Goal: Complete application form: Complete application form

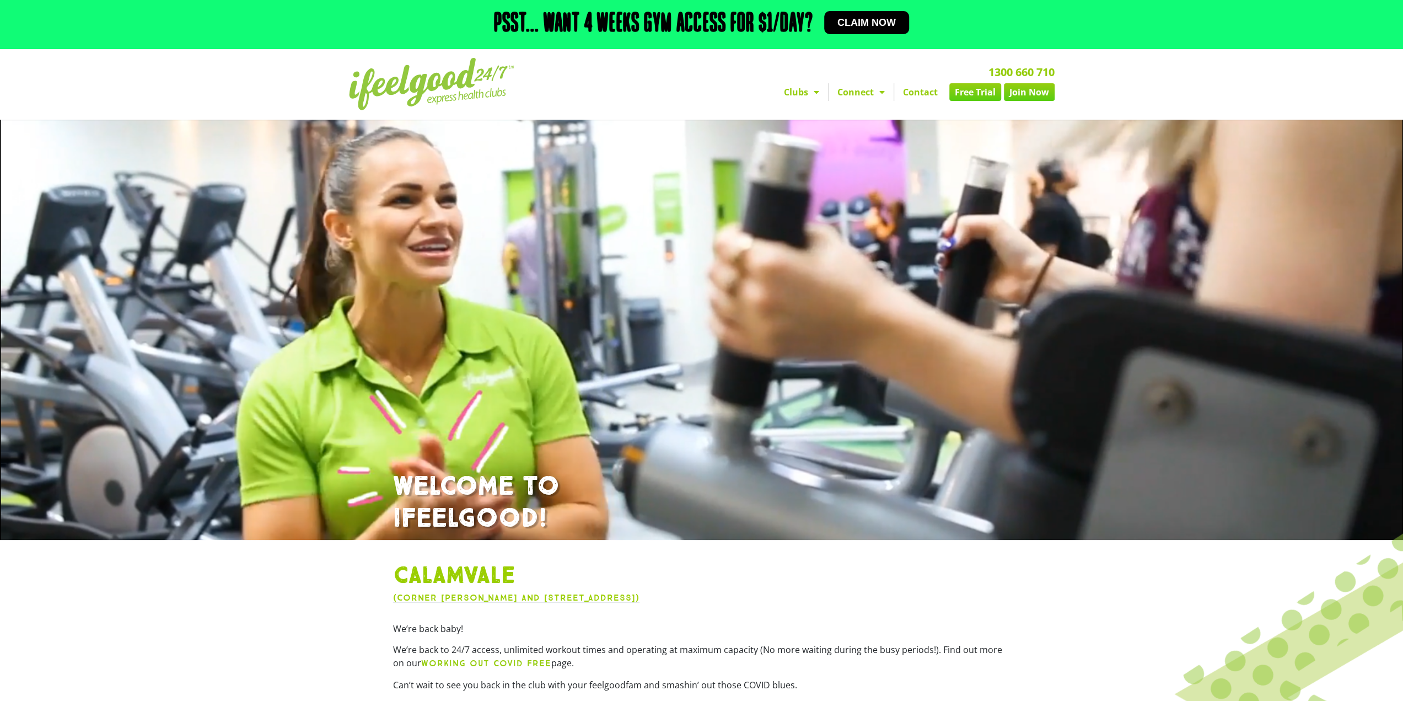
drag, startPoint x: 0, startPoint y: 0, endPoint x: 1036, endPoint y: 94, distance: 1039.9
click at [1036, 94] on link "Join Now" at bounding box center [1029, 92] width 51 height 18
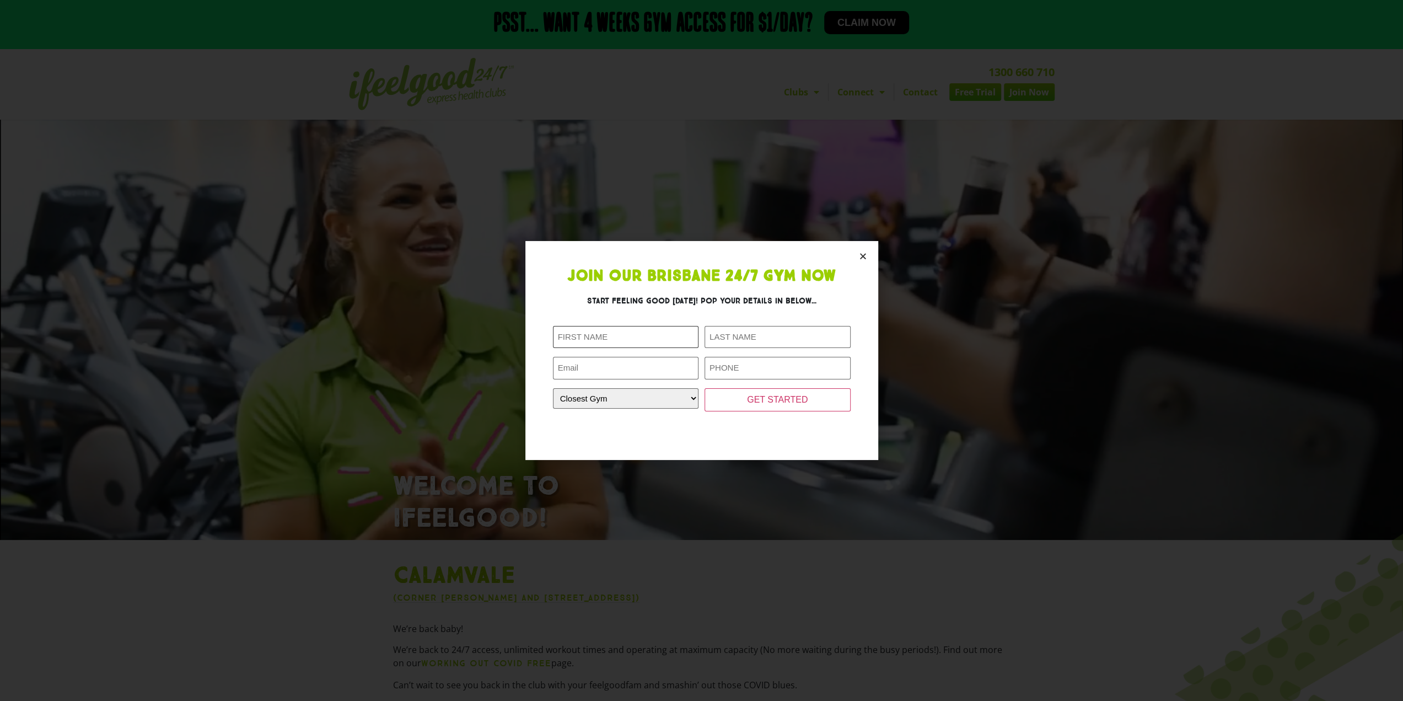
click at [658, 340] on input "First Name (Required)" at bounding box center [626, 337] width 146 height 23
type input "Zibin"
type input "[PERSON_NAME]"
type input "[EMAIL_ADDRESS][DOMAIN_NAME]"
type input "0452673388"
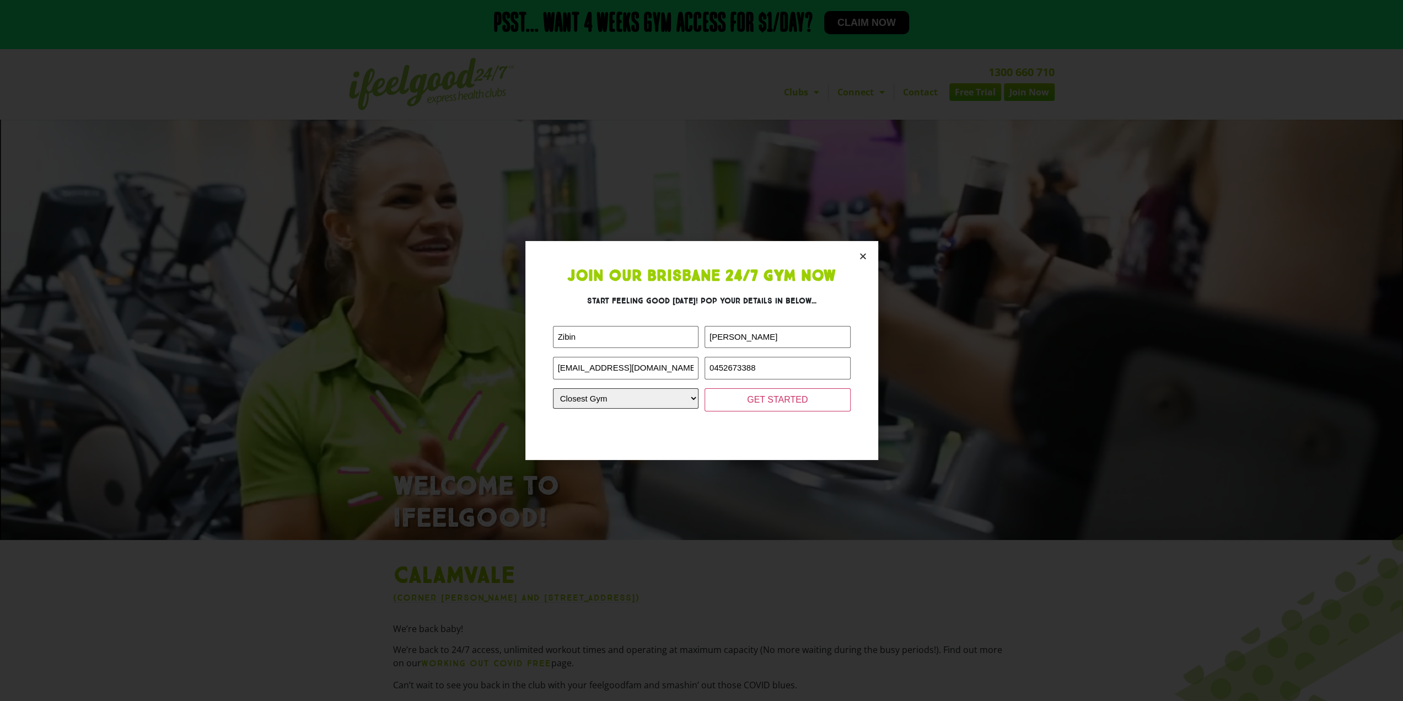
click at [665, 405] on select "Closest Gym [GEOGRAPHIC_DATA] [GEOGRAPHIC_DATA] [GEOGRAPHIC_DATA] [GEOGRAPHIC_D…" at bounding box center [626, 398] width 146 height 20
select select "Calamvale"
click at [553, 388] on select "Closest Gym [GEOGRAPHIC_DATA] [GEOGRAPHIC_DATA] [GEOGRAPHIC_DATA] [GEOGRAPHIC_D…" at bounding box center [626, 398] width 146 height 20
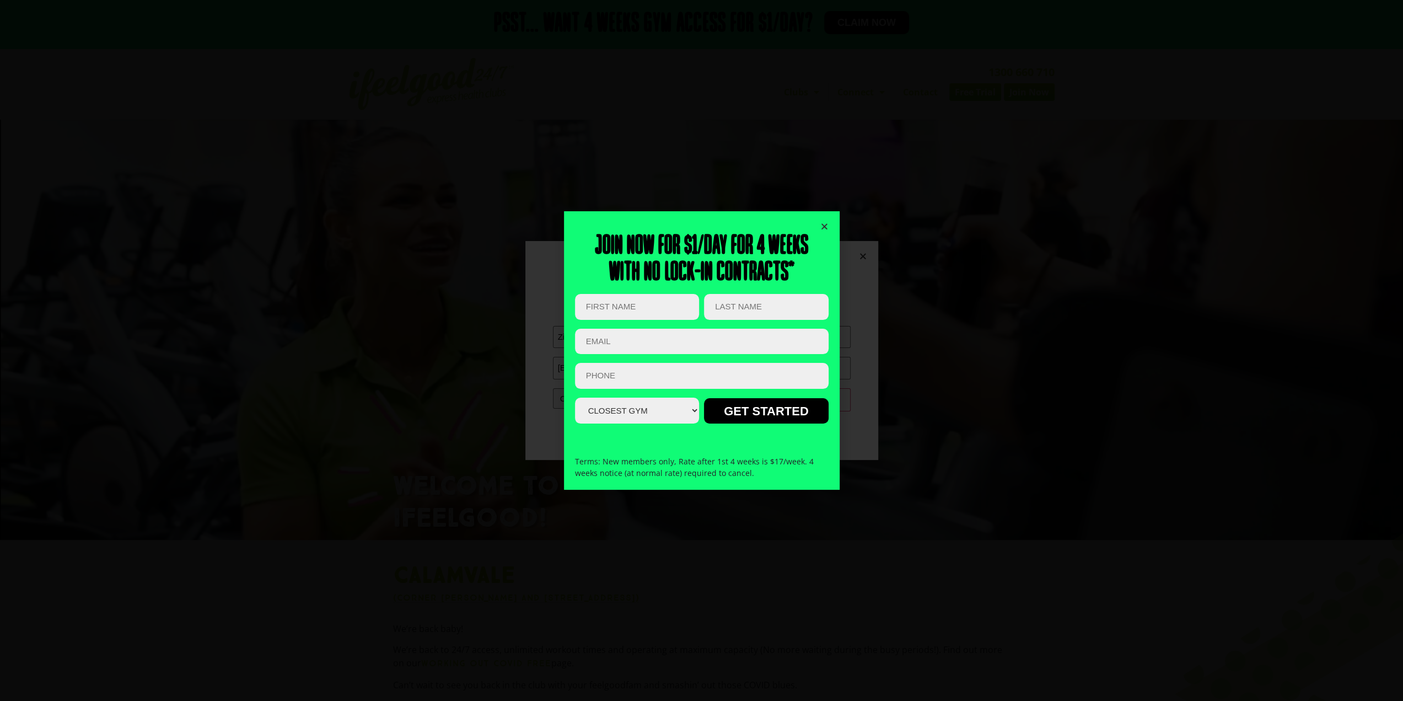
click at [827, 223] on icon "Close" at bounding box center [825, 226] width 8 height 8
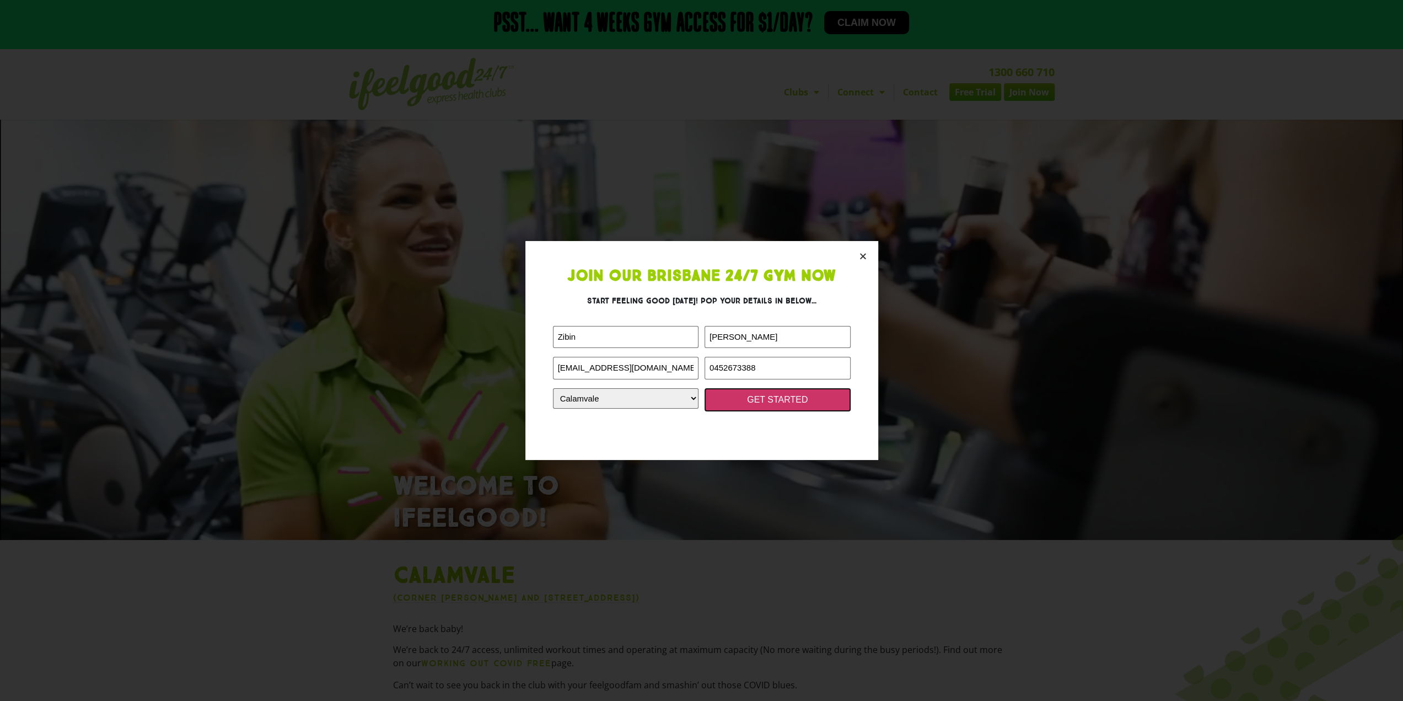
click at [755, 406] on input "GET STARTED" at bounding box center [778, 399] width 146 height 23
click at [758, 399] on input "GET STARTED" at bounding box center [778, 399] width 146 height 23
click at [758, 400] on input "GET STARTED" at bounding box center [778, 399] width 146 height 23
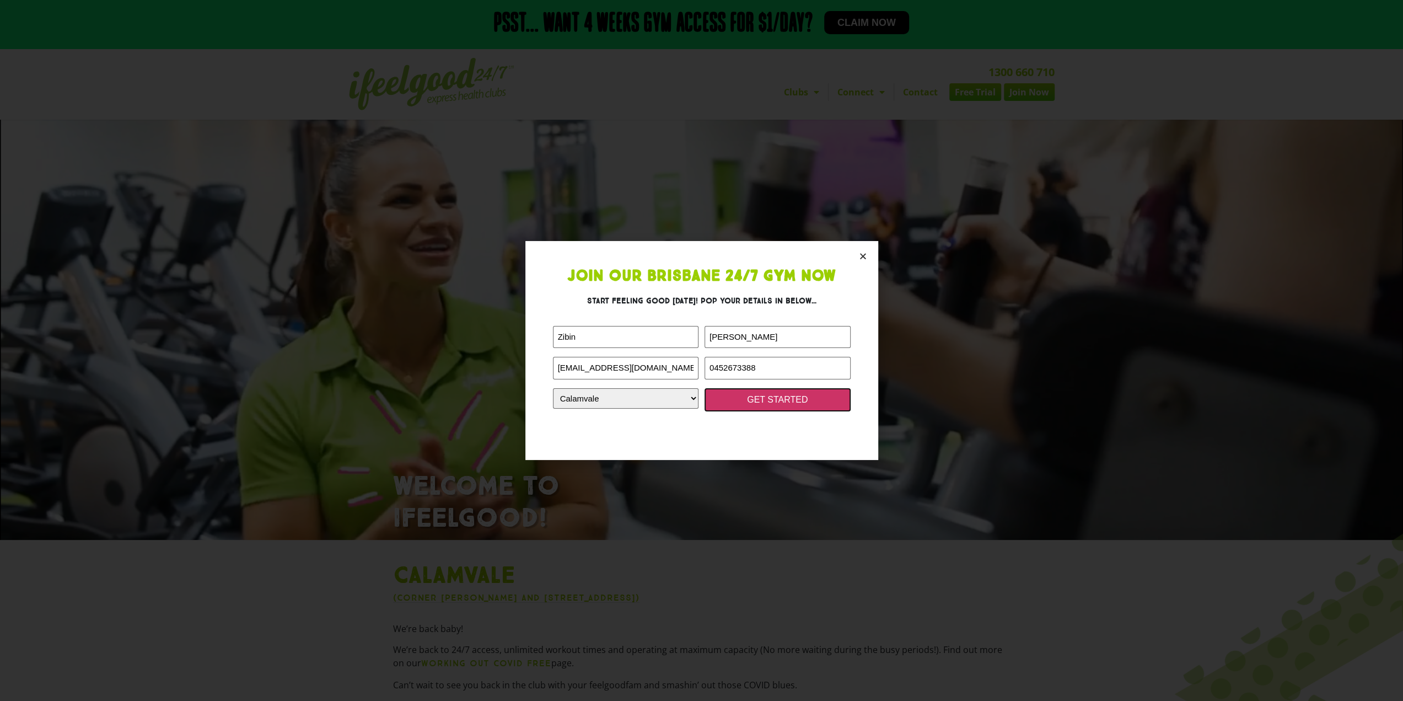
click at [758, 400] on input "GET STARTED" at bounding box center [778, 399] width 146 height 23
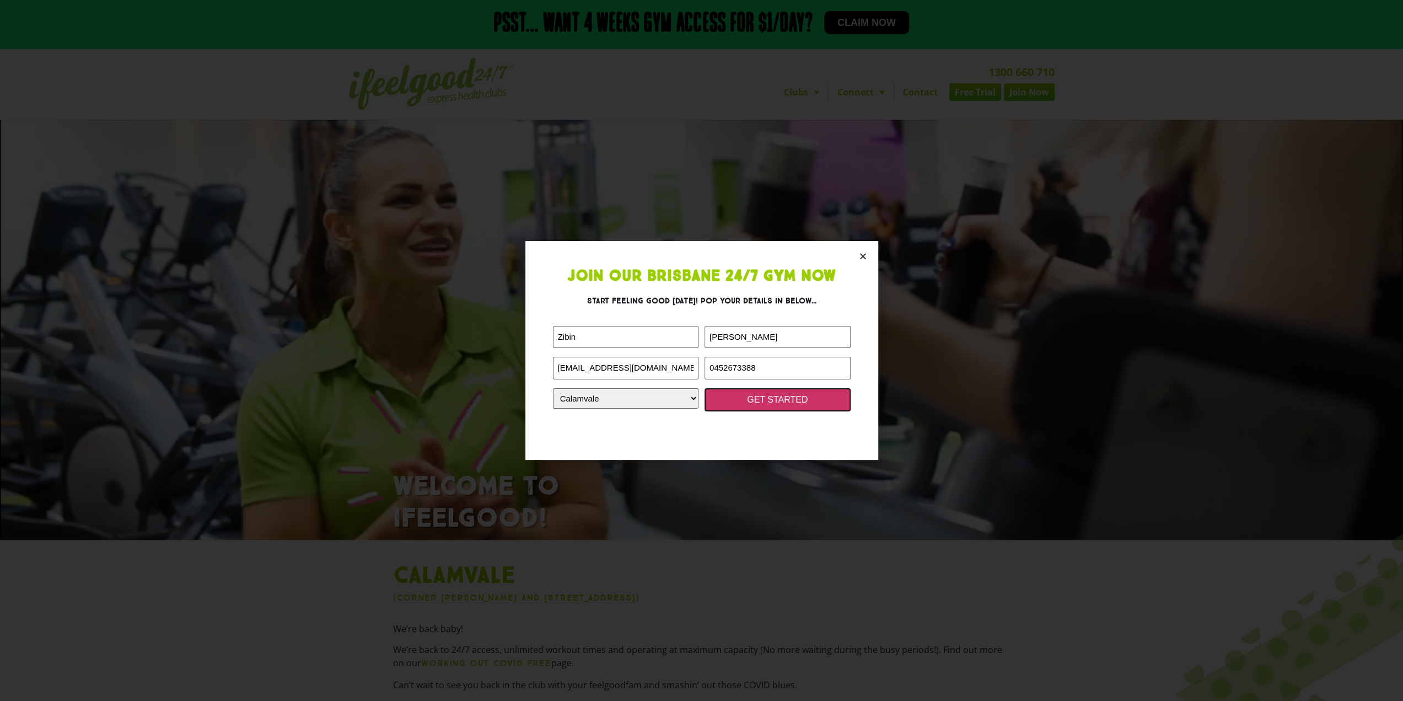
click at [758, 400] on input "GET STARTED" at bounding box center [778, 399] width 146 height 23
drag, startPoint x: 701, startPoint y: 366, endPoint x: 685, endPoint y: 365, distance: 16.6
click at [685, 365] on div "URL This field is for validation purposes and should be left unchanged. First N…" at bounding box center [702, 368] width 298 height 85
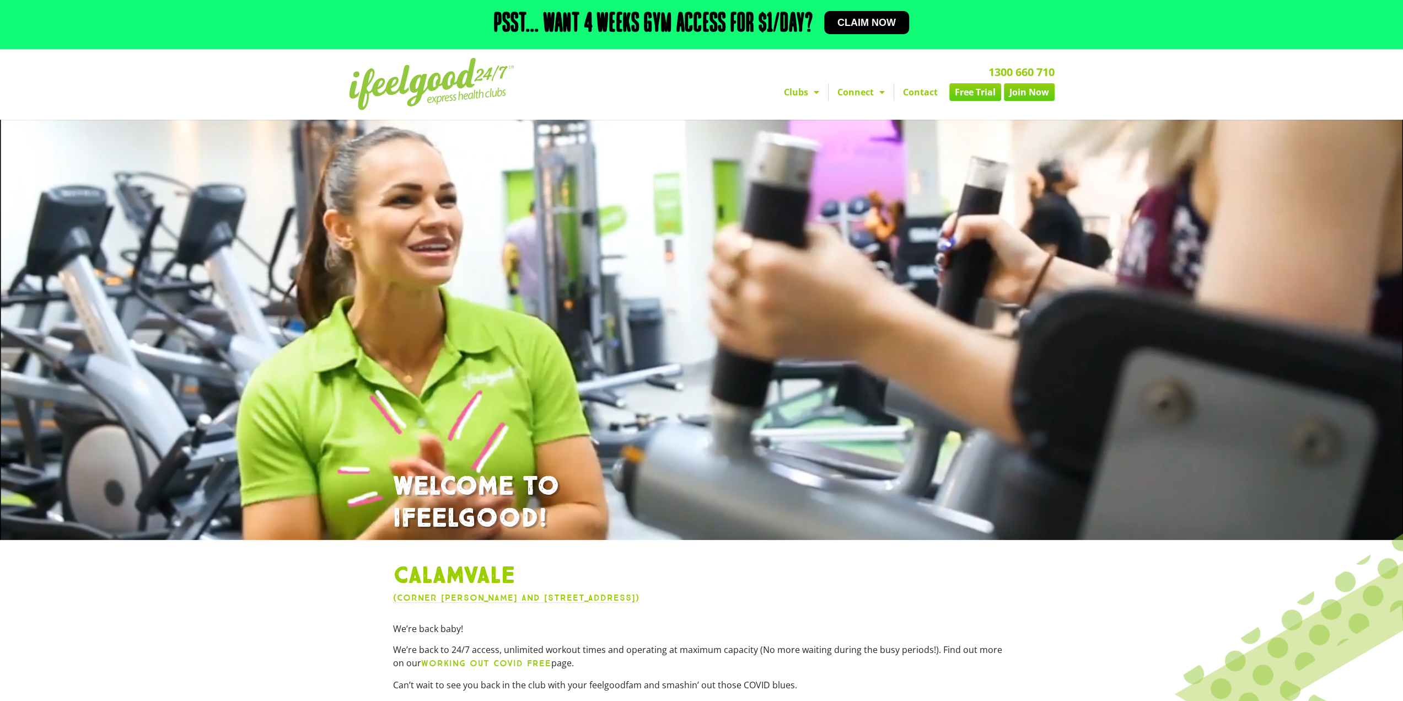
drag, startPoint x: 0, startPoint y: 0, endPoint x: 1036, endPoint y: 93, distance: 1040.4
click at [1036, 93] on link "Join Now" at bounding box center [1029, 92] width 51 height 18
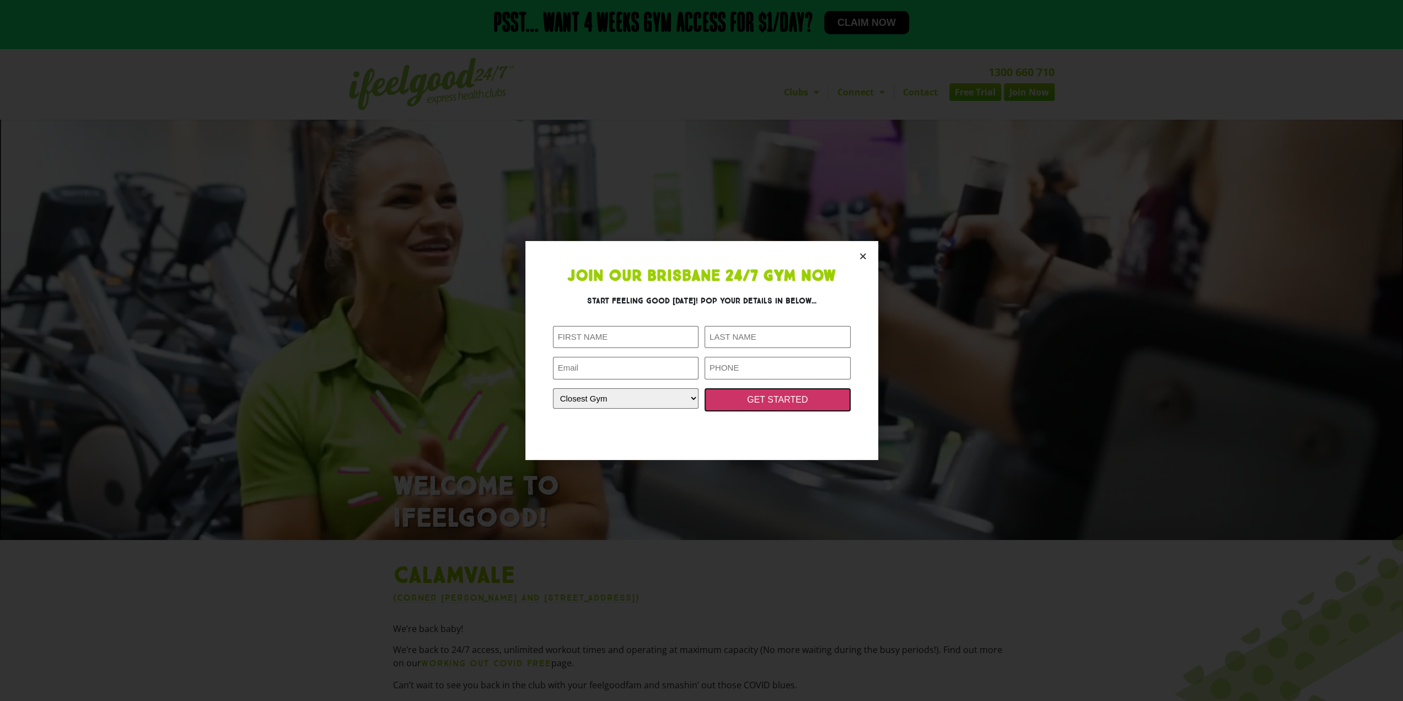
click at [763, 406] on input "GET STARTED" at bounding box center [778, 399] width 146 height 23
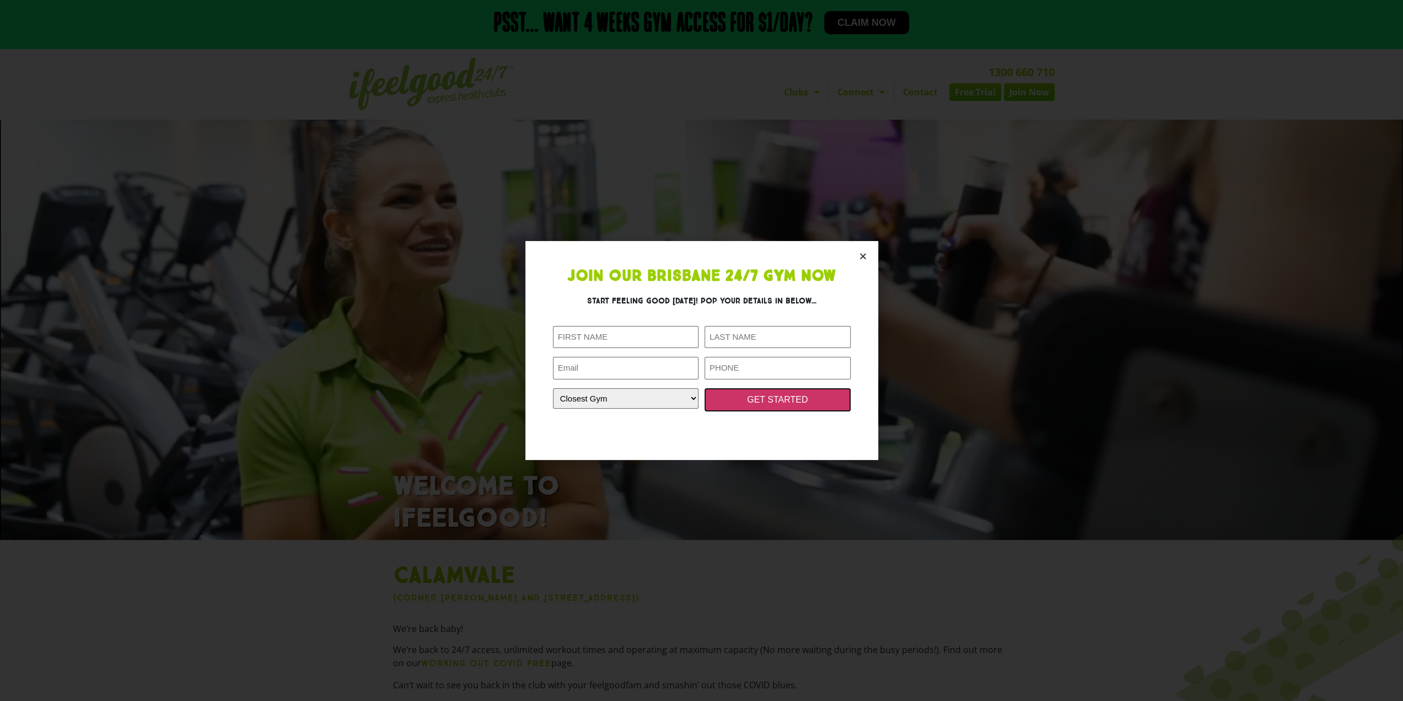
click at [763, 406] on input "GET STARTED" at bounding box center [778, 399] width 146 height 23
click at [647, 335] on input "First Name (Required)" at bounding box center [626, 337] width 146 height 23
click at [758, 368] on input "Phone (Required)" at bounding box center [778, 368] width 146 height 23
paste input "0452673388"
type input "0452673388"
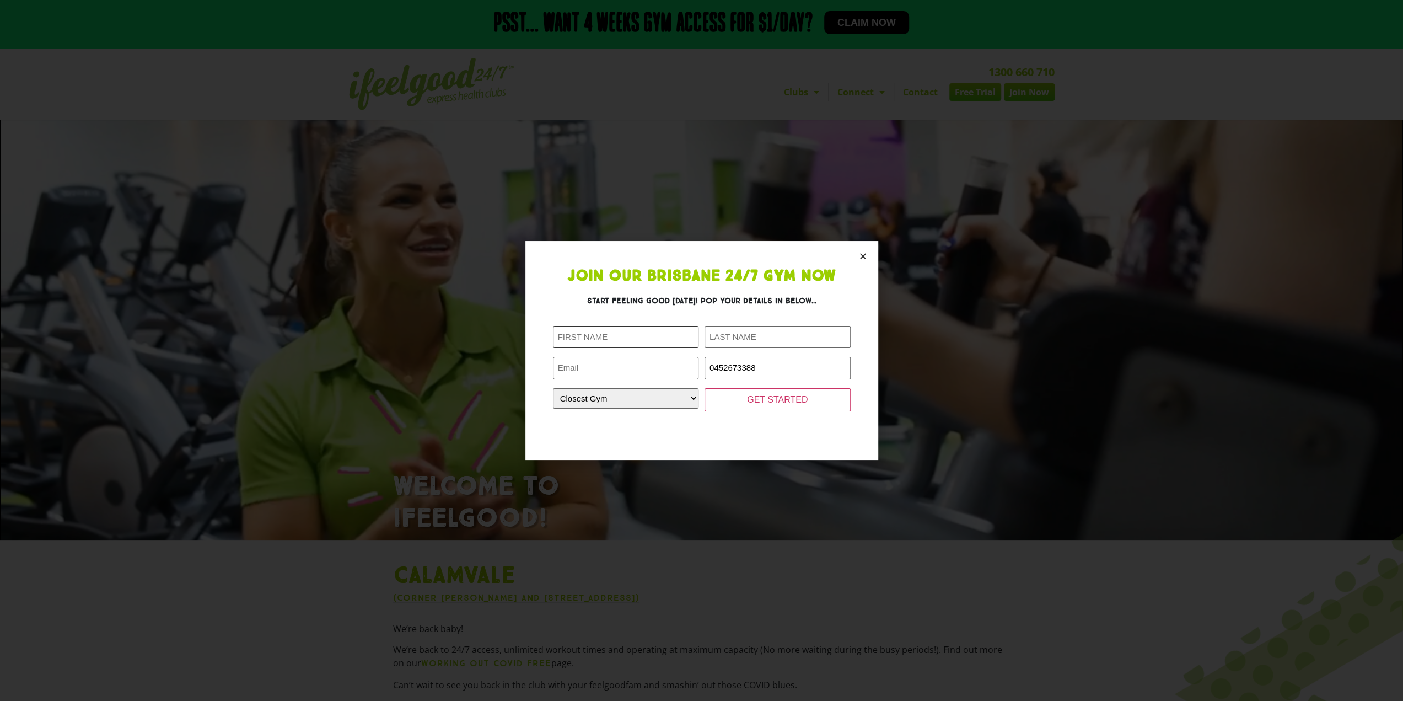
click at [653, 339] on input "First Name (Required)" at bounding box center [626, 337] width 146 height 23
type input "Zibin"
type input "[PERSON_NAME]"
click at [637, 373] on input "Email (Required)" at bounding box center [626, 368] width 146 height 23
type input "[EMAIL_ADDRESS][DOMAIN_NAME]"
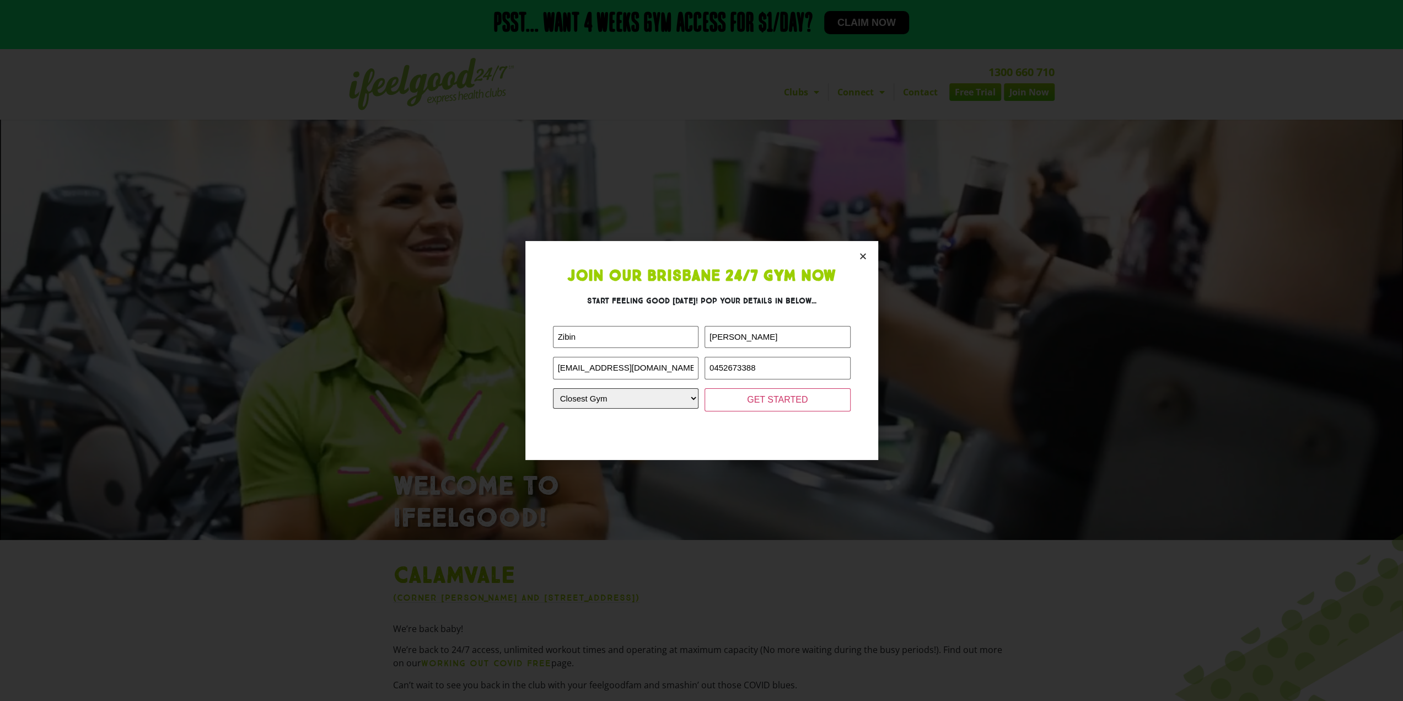
click at [662, 400] on select "Closest Gym [GEOGRAPHIC_DATA] [GEOGRAPHIC_DATA] [GEOGRAPHIC_DATA] [GEOGRAPHIC_D…" at bounding box center [626, 398] width 146 height 20
select select "Calamvale"
click at [553, 388] on select "Closest Gym [GEOGRAPHIC_DATA] [GEOGRAPHIC_DATA] [GEOGRAPHIC_DATA] [GEOGRAPHIC_D…" at bounding box center [626, 398] width 146 height 20
click at [754, 395] on input "GET STARTED" at bounding box center [778, 399] width 146 height 23
click at [751, 405] on input "GET STARTED" at bounding box center [778, 399] width 146 height 23
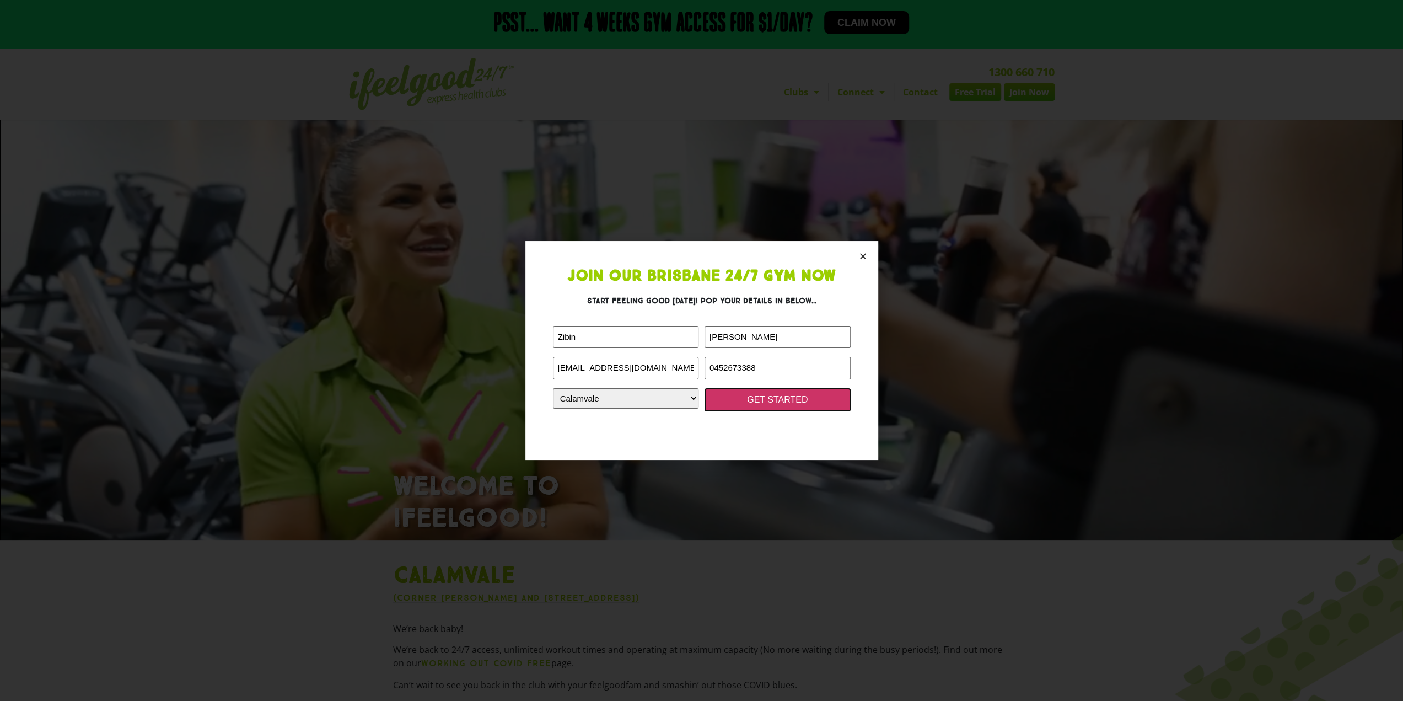
click at [758, 404] on input "GET STARTED" at bounding box center [778, 399] width 146 height 23
click at [762, 404] on input "GET STARTED" at bounding box center [778, 399] width 146 height 23
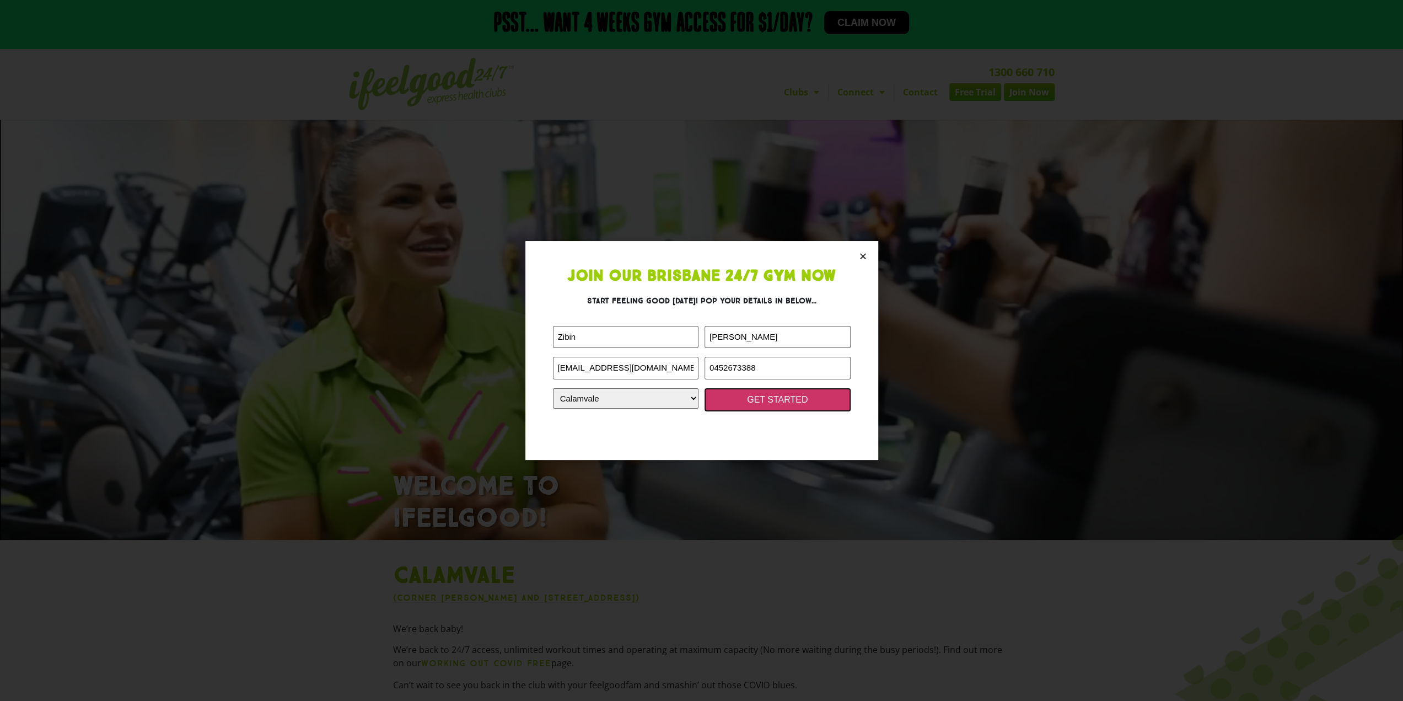
click at [762, 404] on input "GET STARTED" at bounding box center [778, 399] width 146 height 23
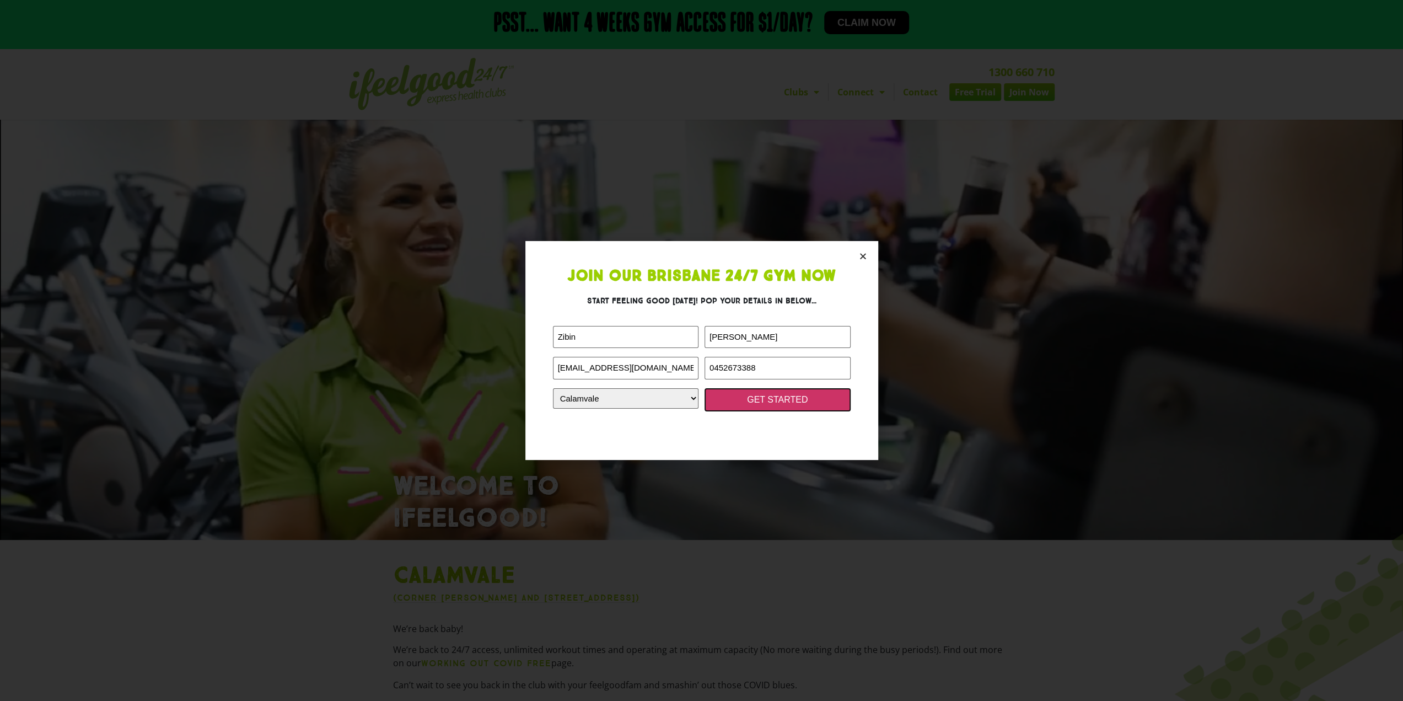
click at [762, 404] on input "GET STARTED" at bounding box center [778, 399] width 146 height 23
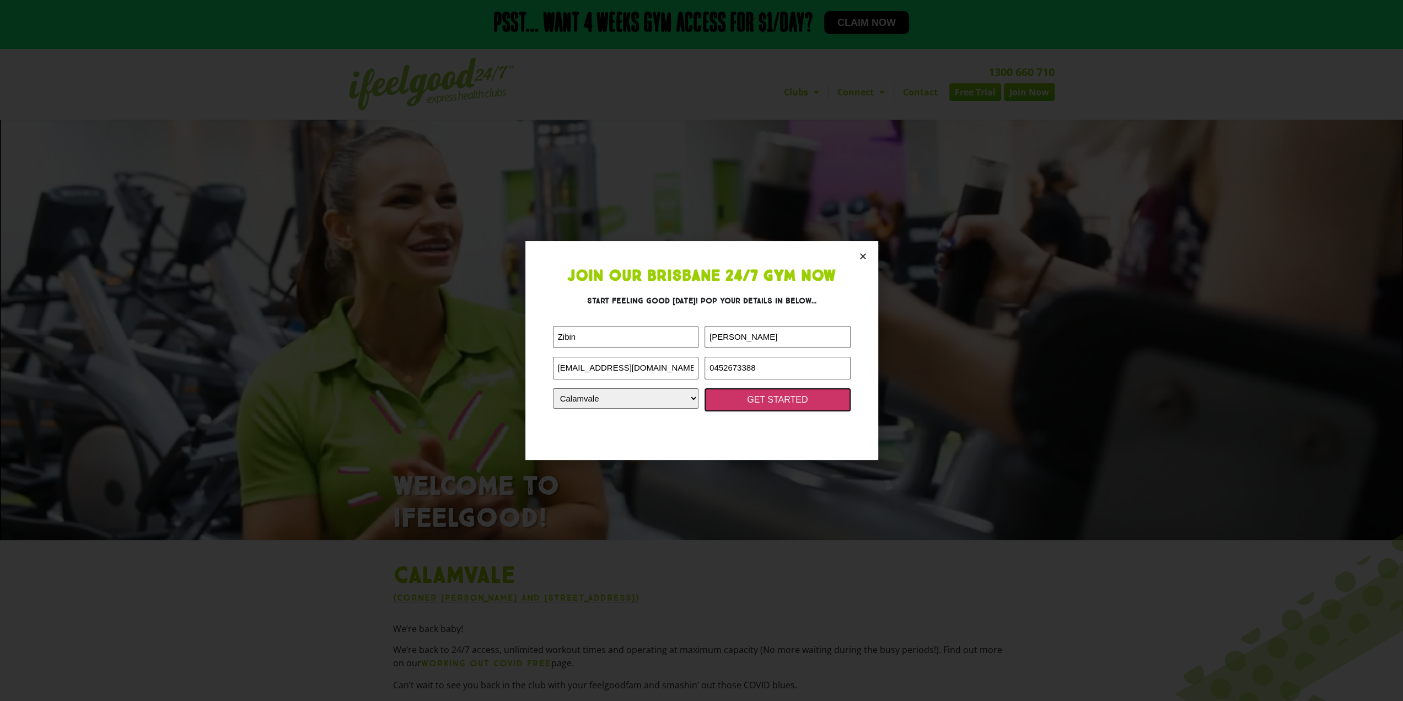
click at [762, 404] on input "GET STARTED" at bounding box center [778, 399] width 146 height 23
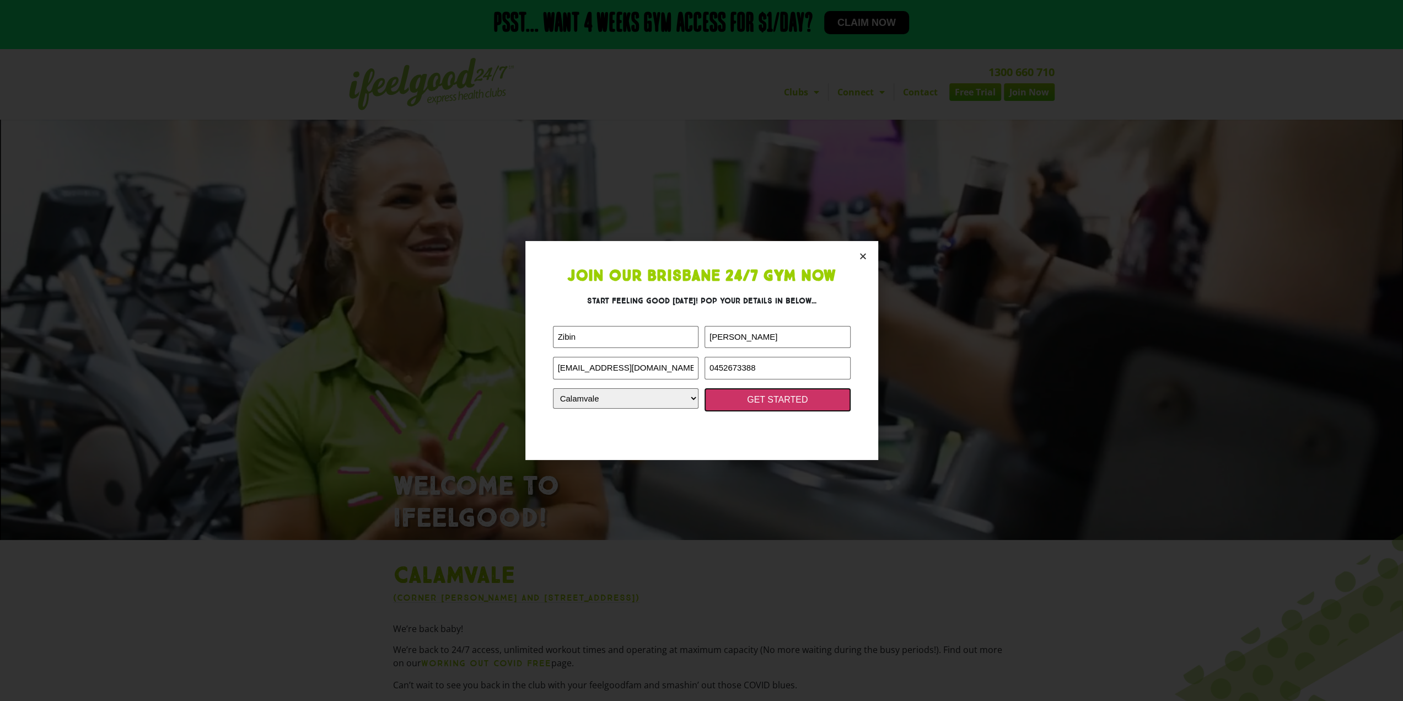
click at [762, 404] on input "GET STARTED" at bounding box center [778, 399] width 146 height 23
click at [763, 404] on input "GET STARTED" at bounding box center [778, 399] width 146 height 23
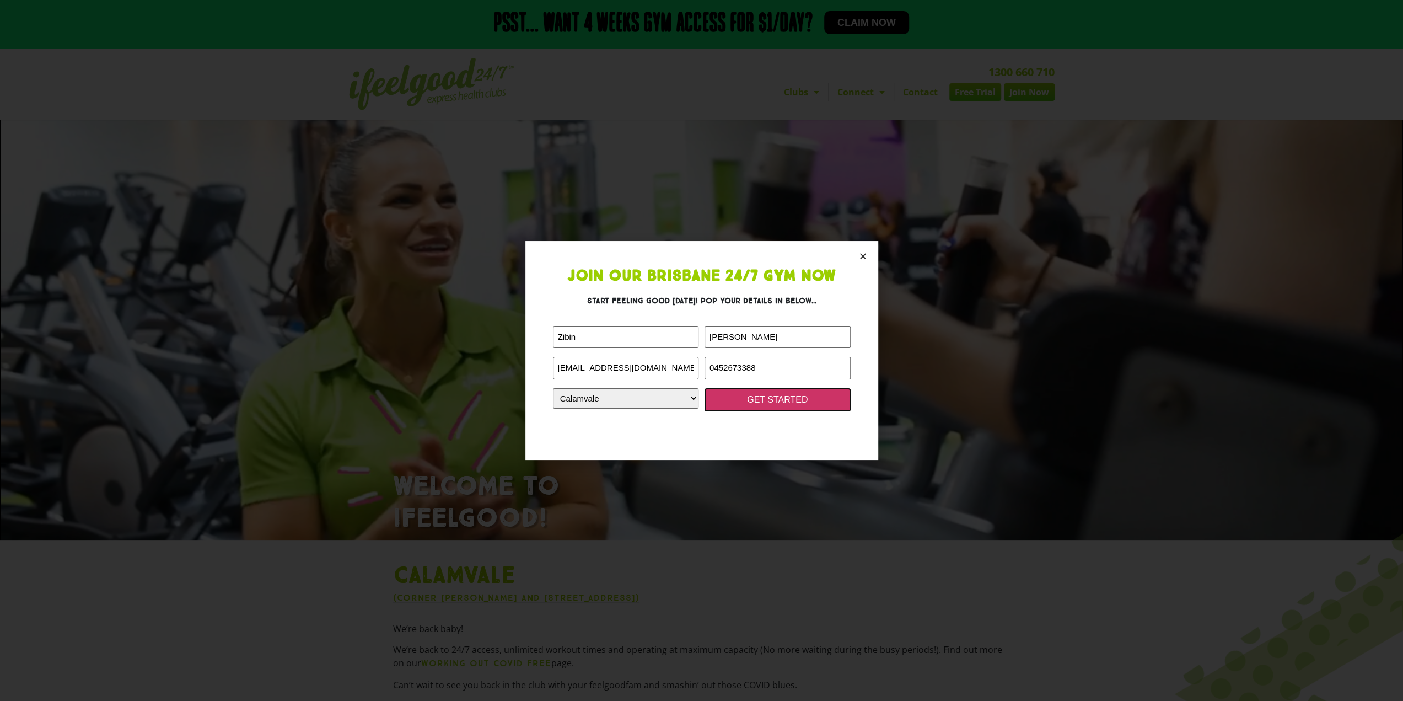
click at [763, 404] on input "GET STARTED" at bounding box center [778, 399] width 146 height 23
click at [796, 403] on input "GET STARTED" at bounding box center [778, 399] width 146 height 23
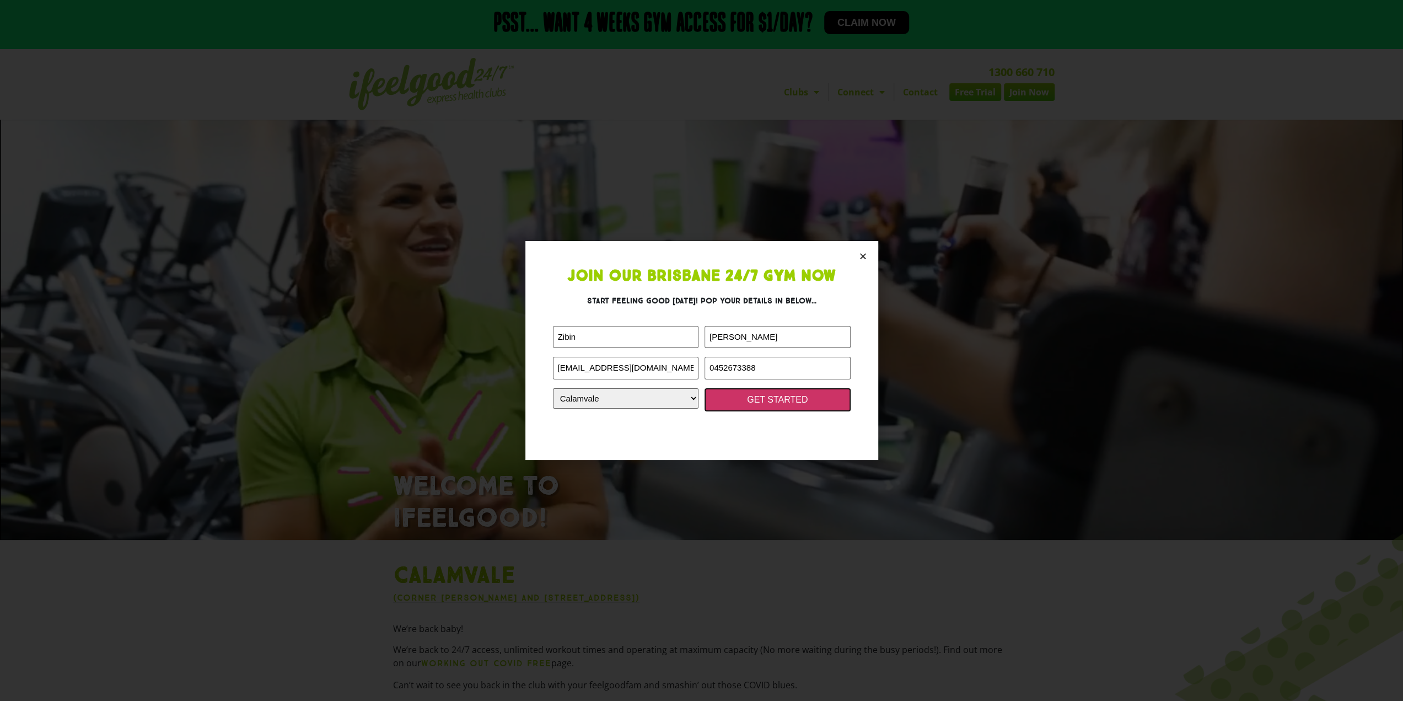
click at [796, 403] on input "GET STARTED" at bounding box center [778, 399] width 146 height 23
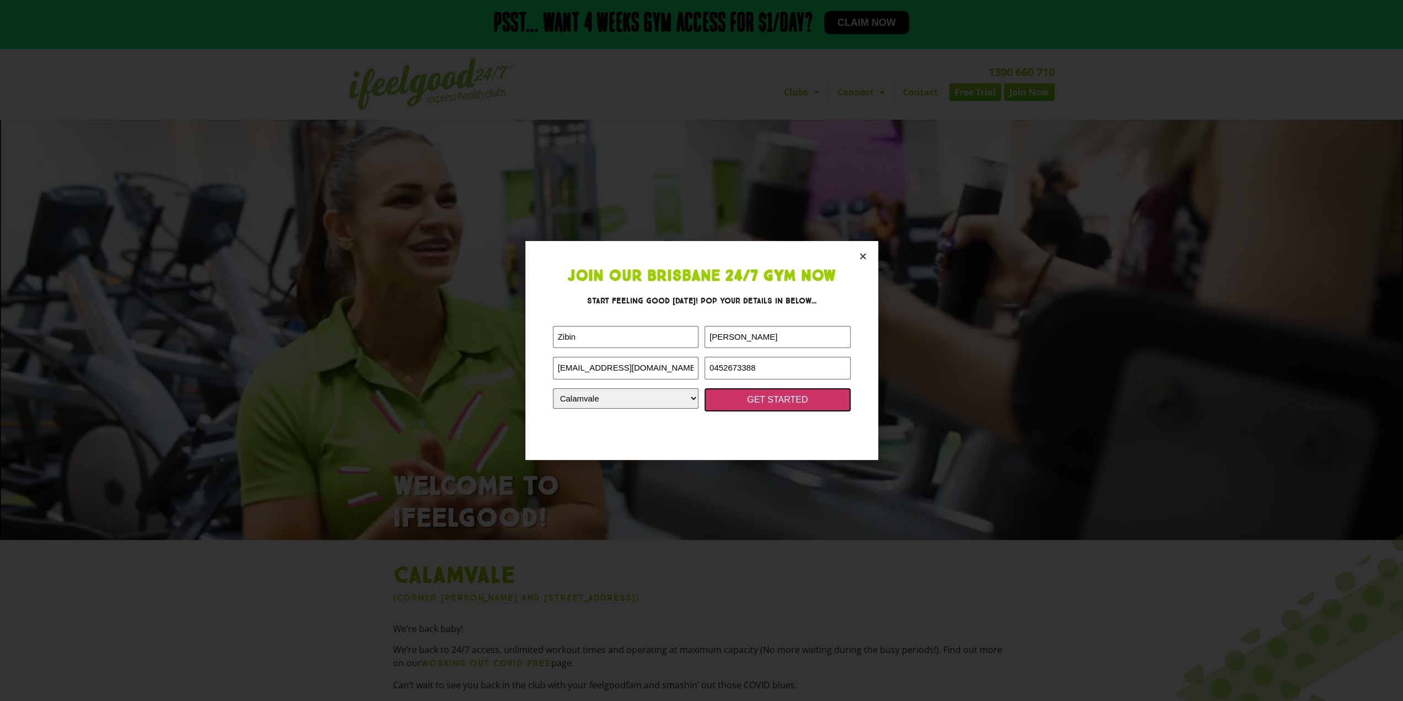
click at [796, 403] on input "GET STARTED" at bounding box center [778, 399] width 146 height 23
click at [772, 403] on input "GET STARTED" at bounding box center [778, 399] width 146 height 23
click at [765, 395] on input "GET STARTED" at bounding box center [778, 399] width 146 height 23
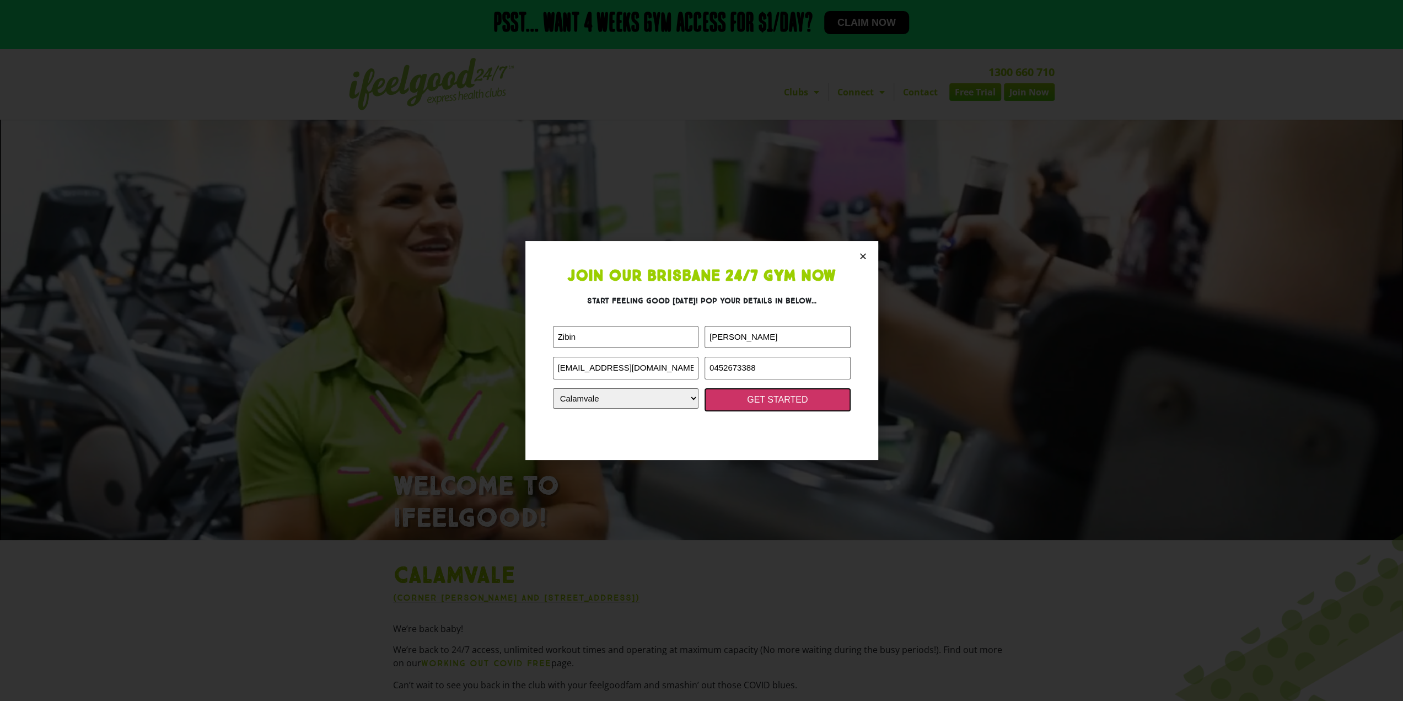
click at [713, 396] on input "GET STARTED" at bounding box center [778, 399] width 146 height 23
click at [721, 399] on input "GET STARTED" at bounding box center [778, 399] width 146 height 23
click at [720, 399] on input "GET STARTED" at bounding box center [778, 399] width 146 height 23
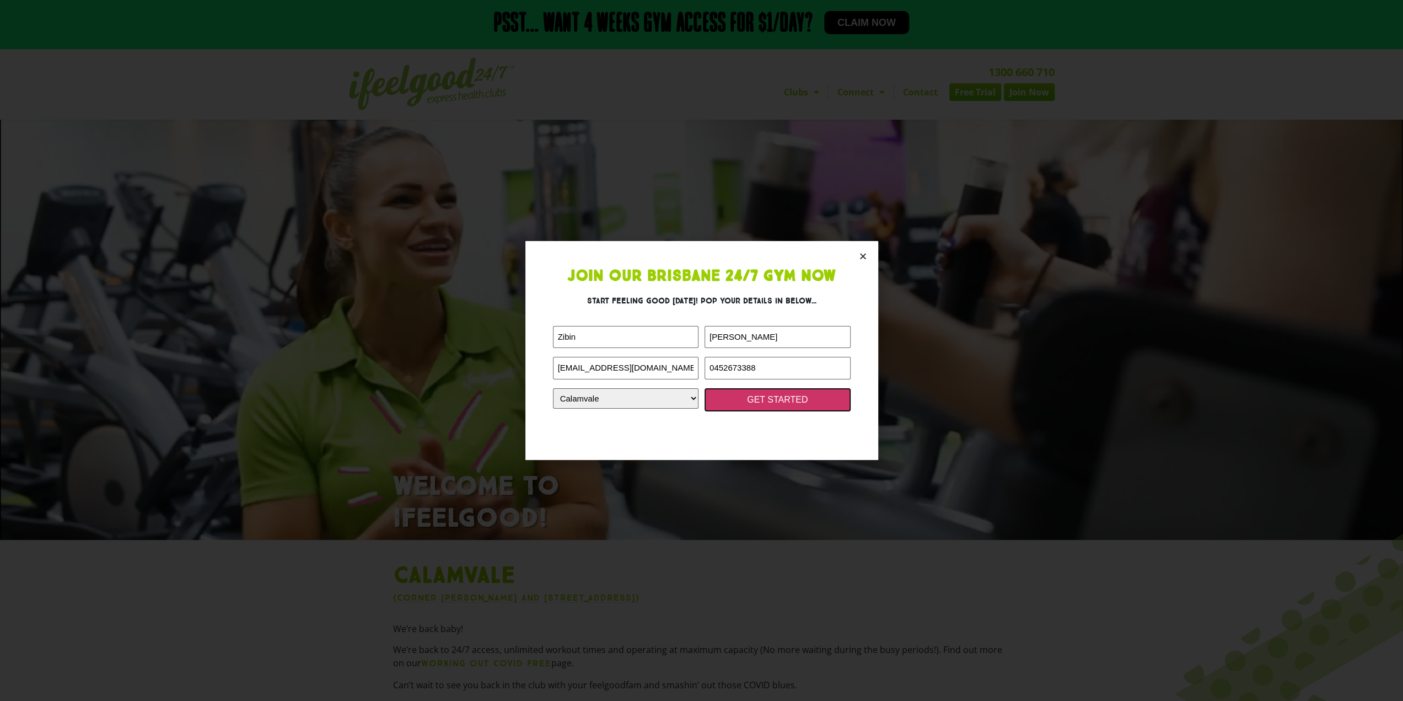
click at [720, 399] on input "GET STARTED" at bounding box center [778, 399] width 146 height 23
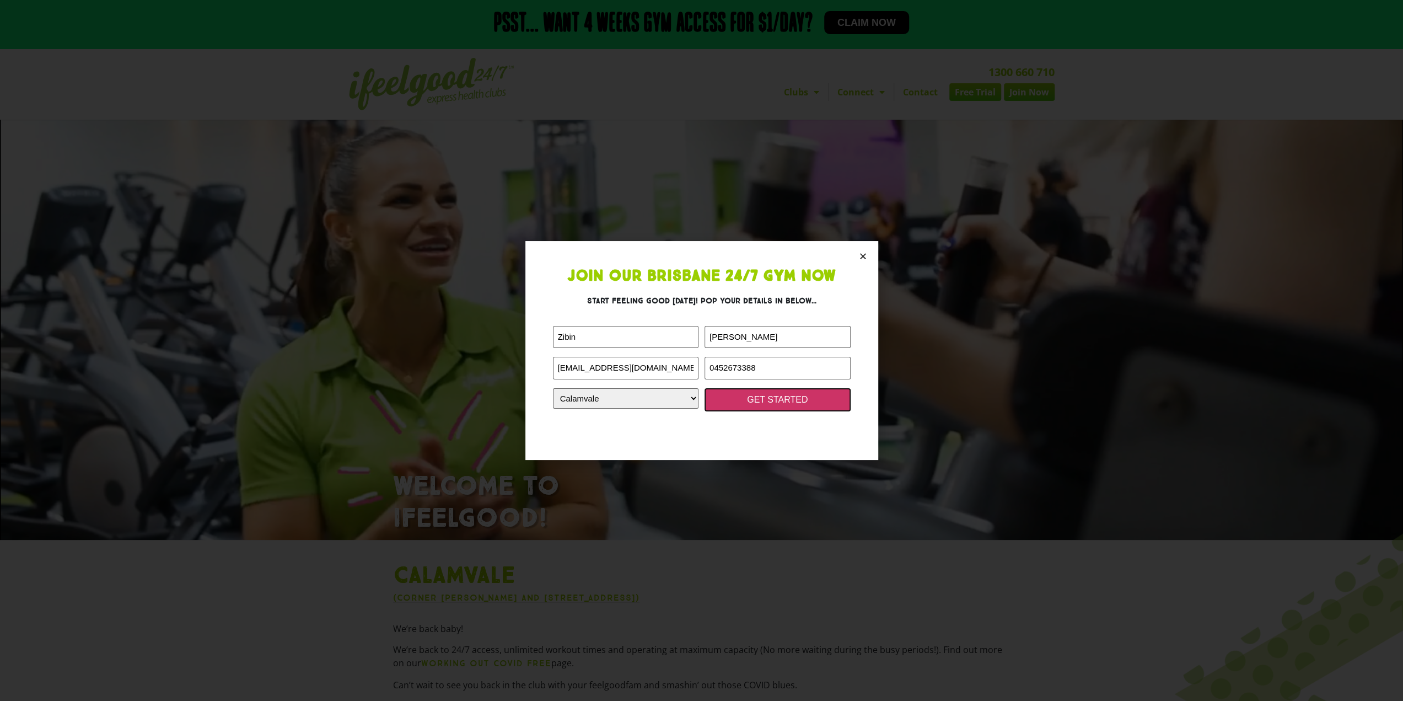
click at [720, 399] on input "GET STARTED" at bounding box center [778, 399] width 146 height 23
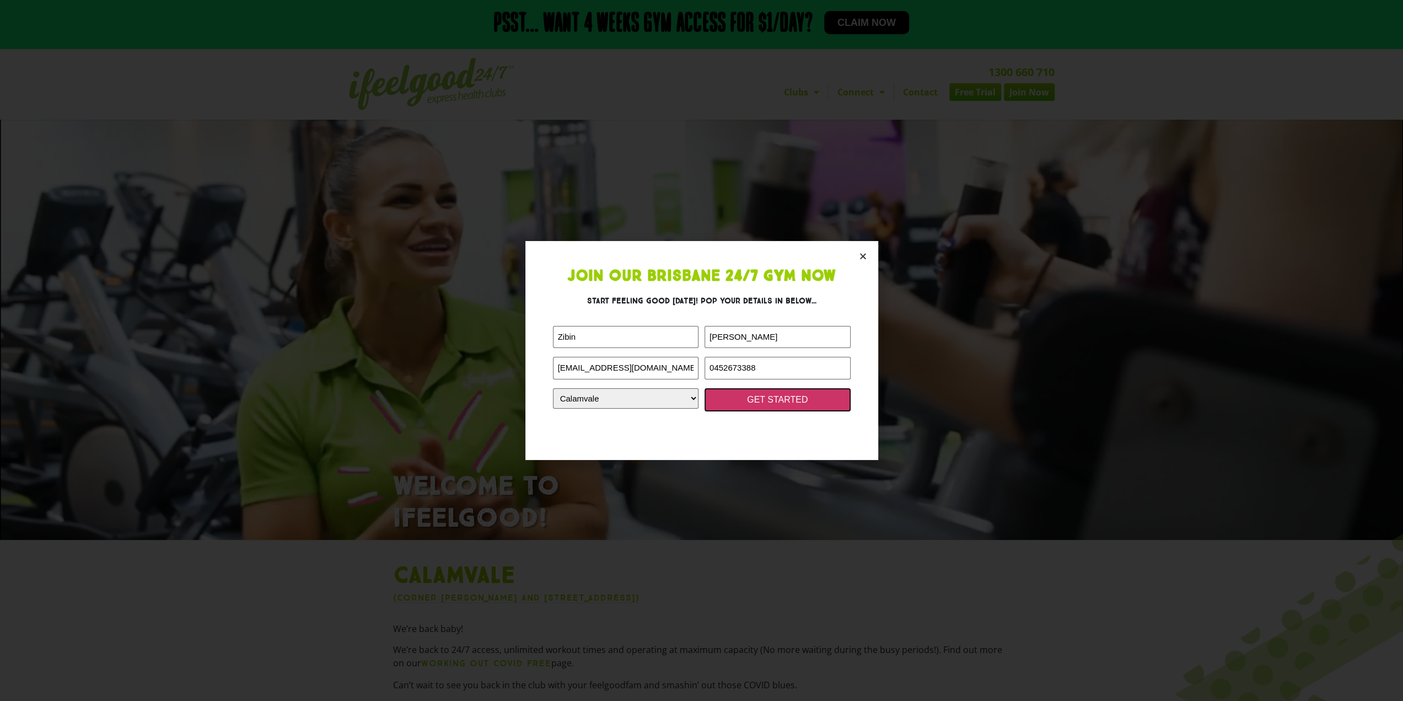
click at [720, 399] on input "GET STARTED" at bounding box center [778, 399] width 146 height 23
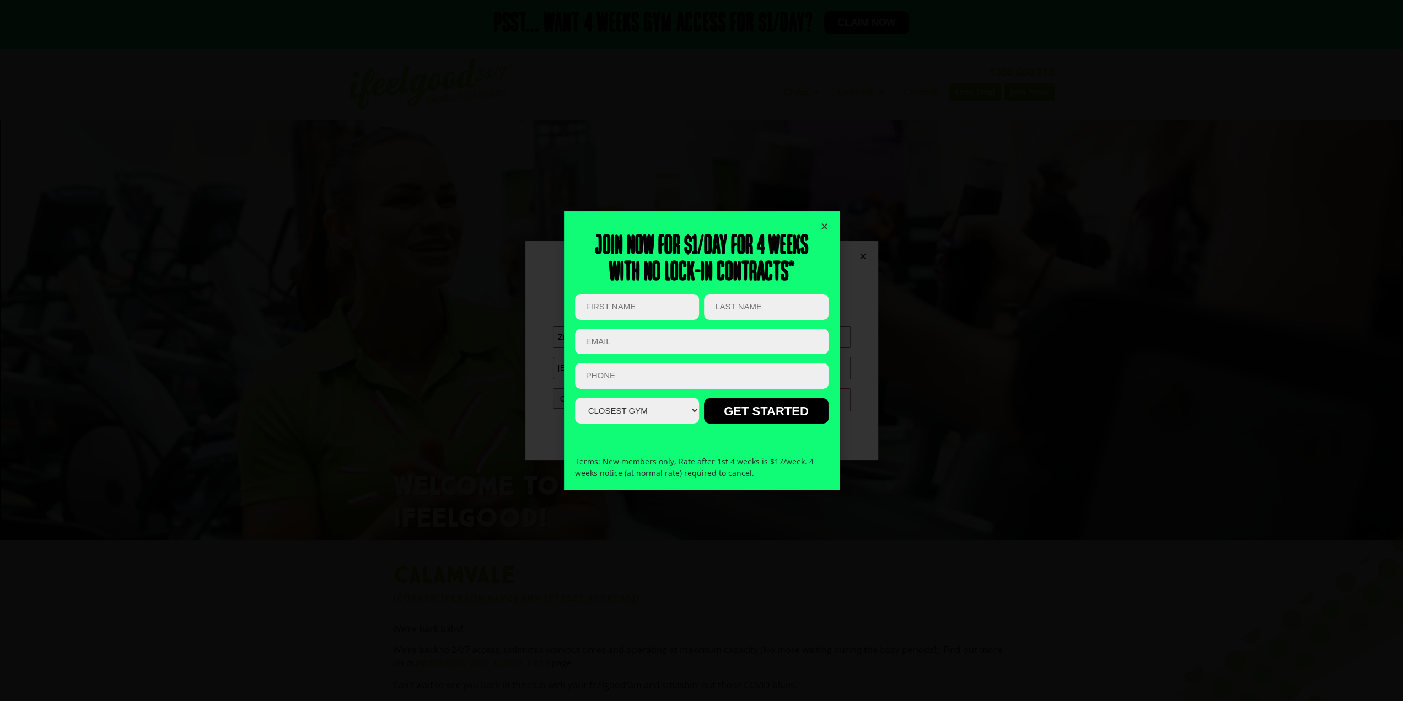
click at [677, 308] on input "First Name (Required)" at bounding box center [637, 307] width 124 height 26
type input "z"
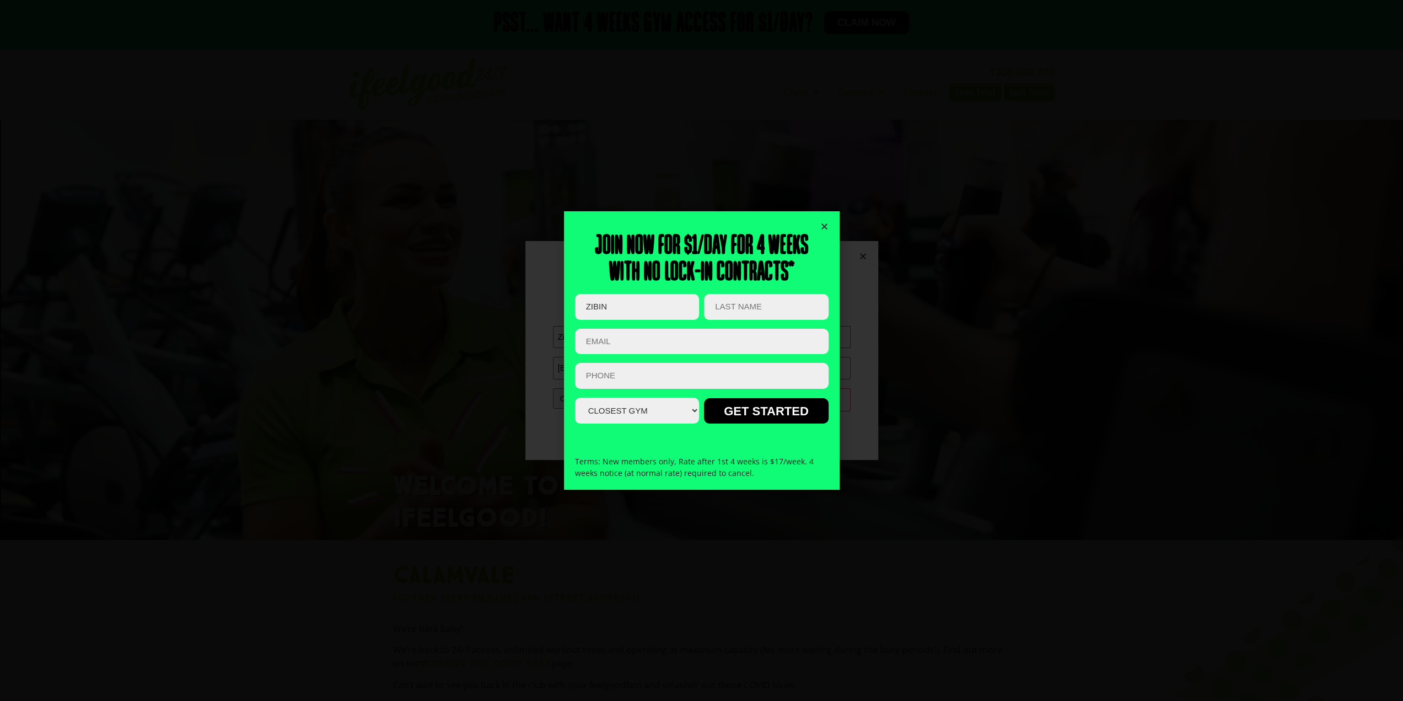
type input "zibin"
type input "wang"
click at [650, 337] on input "Email (Required)" at bounding box center [702, 342] width 254 height 26
type input "[EMAIL_ADDRESS][DOMAIN_NAME]"
click at [635, 385] on input "Phone (Required)" at bounding box center [702, 376] width 254 height 26
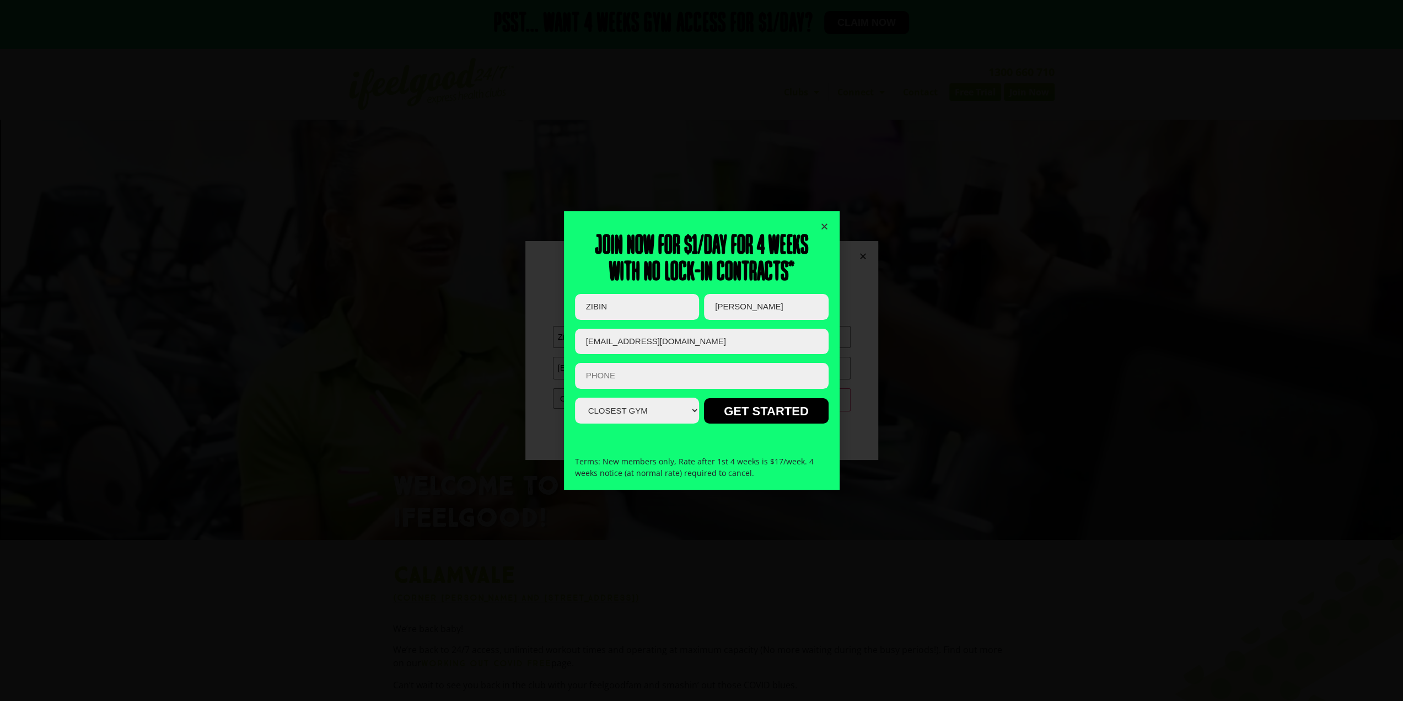
paste input "0452673388"
type input "0452673388"
click at [636, 409] on select "Closest Gym Alexandra Hills Calamvale Coopers Plains Middle Park Oxley Park Rid…" at bounding box center [637, 411] width 124 height 26
select select "Calamvale"
click at [575, 398] on select "Closest Gym Alexandra Hills Calamvale Coopers Plains Middle Park Oxley Park Rid…" at bounding box center [637, 411] width 124 height 26
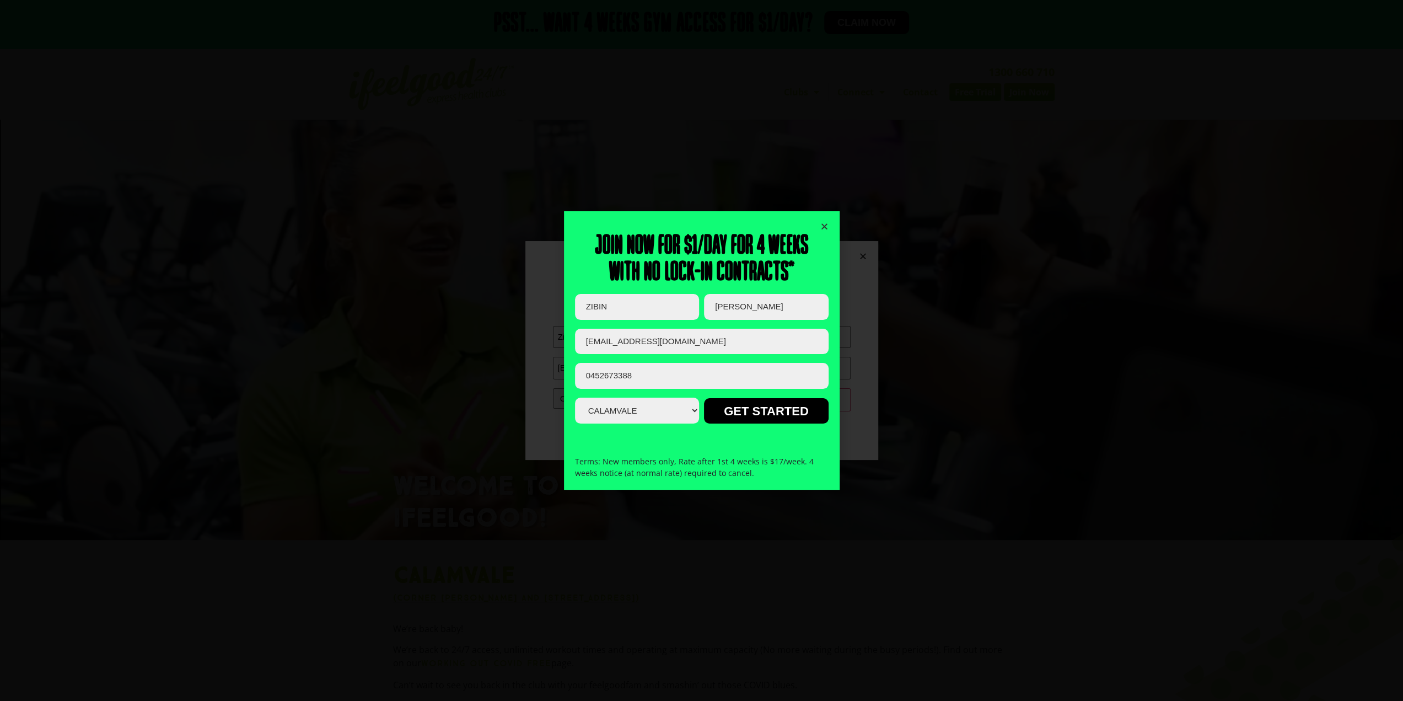
click at [764, 423] on form "Name This field is for validation purposes and should be left unchanged. First …" at bounding box center [702, 369] width 254 height 151
click at [767, 412] on input "GET STARTED" at bounding box center [766, 410] width 124 height 25
click at [759, 416] on input "GET STARTED" at bounding box center [766, 410] width 124 height 25
click at [748, 417] on input "GET STARTED" at bounding box center [766, 410] width 124 height 25
click at [755, 414] on input "GET STARTED" at bounding box center [766, 410] width 124 height 25
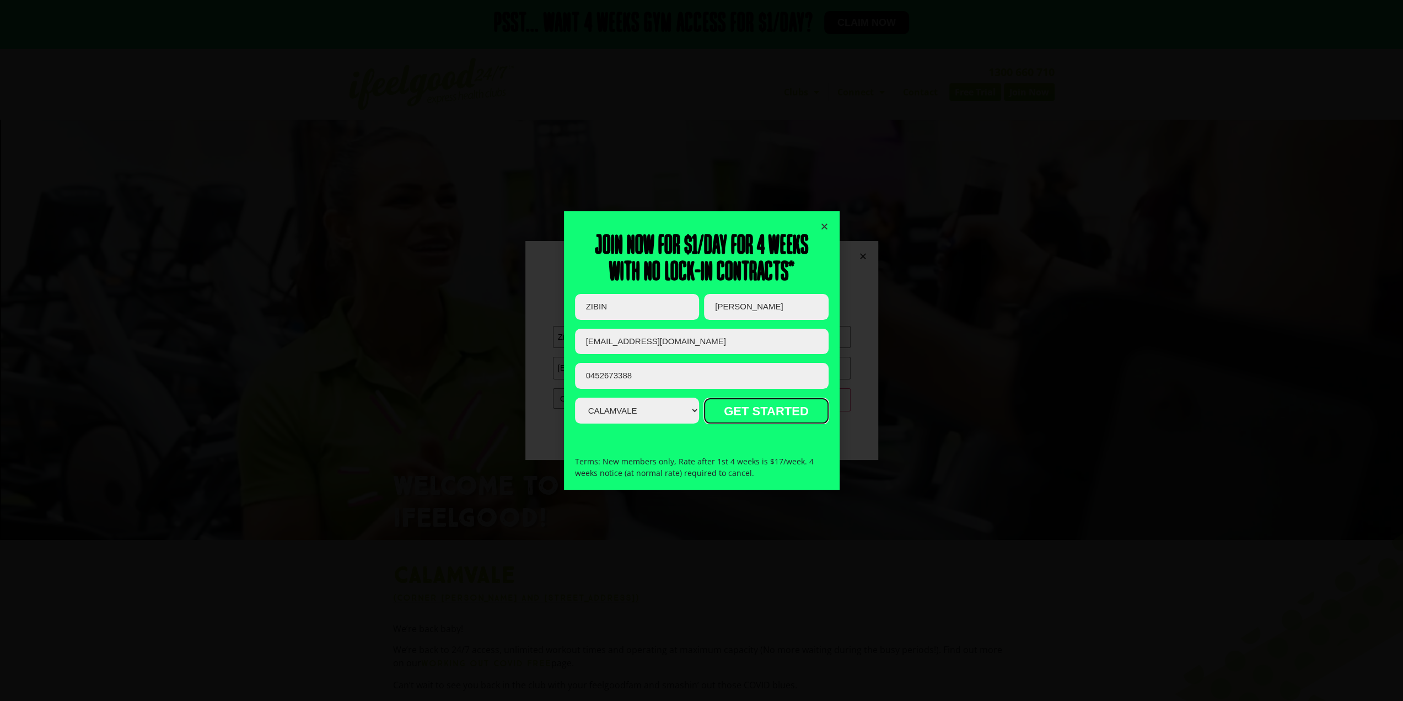
click at [759, 415] on input "GET STARTED" at bounding box center [766, 410] width 124 height 25
click at [755, 412] on input "GET STARTED" at bounding box center [766, 410] width 124 height 25
click at [761, 406] on input "GET STARTED" at bounding box center [766, 410] width 124 height 25
click at [760, 414] on input "GET STARTED" at bounding box center [766, 410] width 124 height 25
click at [769, 412] on input "GET STARTED" at bounding box center [766, 410] width 124 height 25
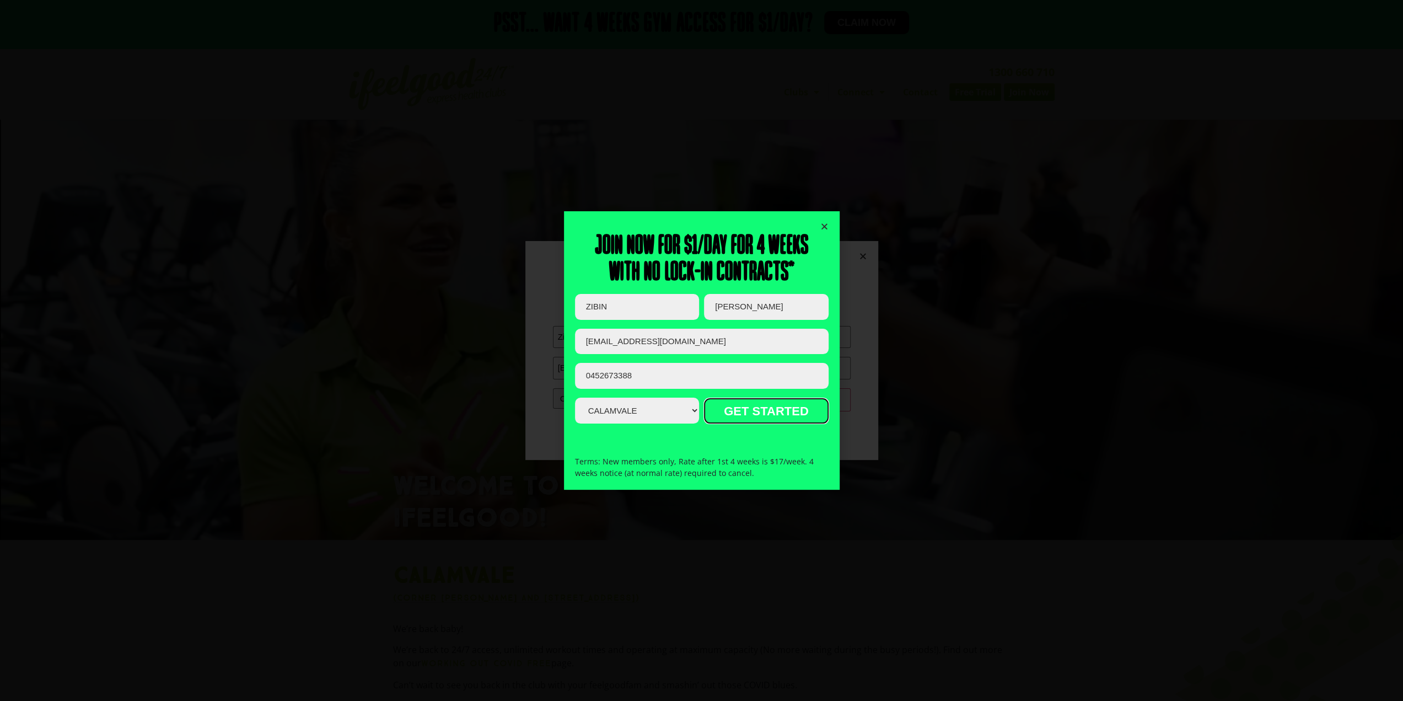
click at [774, 408] on input "GET STARTED" at bounding box center [766, 410] width 124 height 25
click at [778, 415] on input "GET STARTED" at bounding box center [766, 410] width 124 height 25
drag, startPoint x: 778, startPoint y: 413, endPoint x: 774, endPoint y: 422, distance: 9.4
click at [778, 412] on input "GET STARTED" at bounding box center [766, 410] width 124 height 25
